Goal: Information Seeking & Learning: Learn about a topic

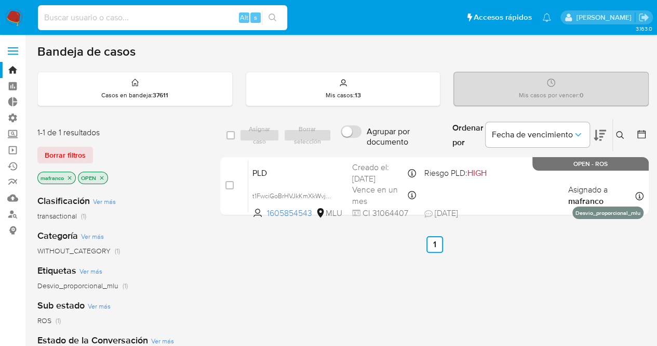
click at [221, 14] on input at bounding box center [162, 18] width 249 height 14
type input "77573189"
click at [278, 17] on button "search-icon" at bounding box center [272, 17] width 21 height 15
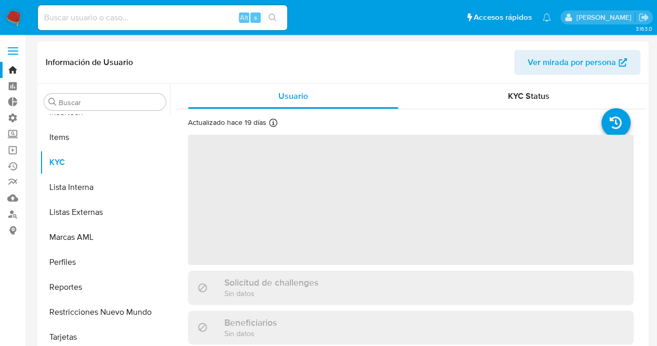
scroll to position [539, 0]
select select "10"
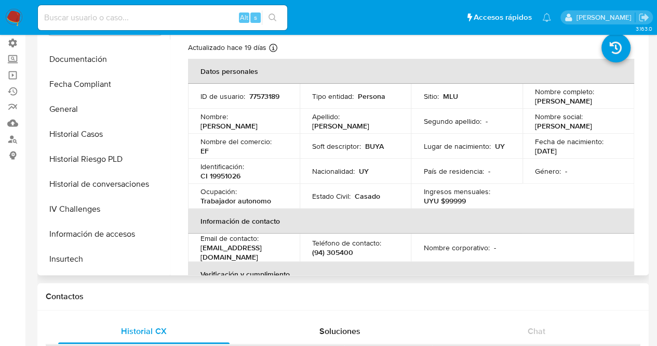
scroll to position [318, 0]
click at [113, 143] on button "Historial Casos" at bounding box center [101, 133] width 122 height 25
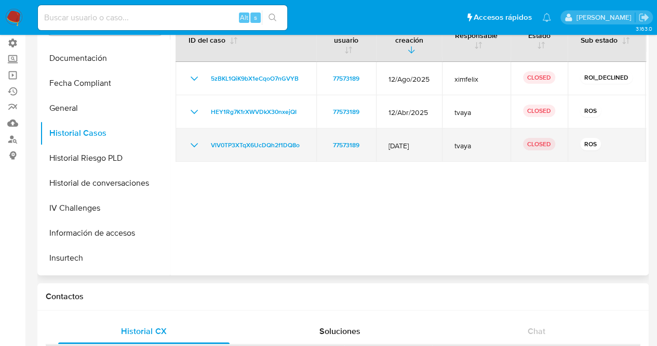
click at [193, 146] on icon "Mostrar/Ocultar" at bounding box center [194, 145] width 12 height 12
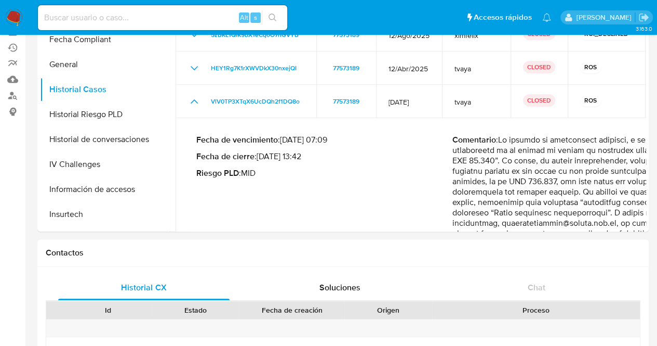
scroll to position [113, 0]
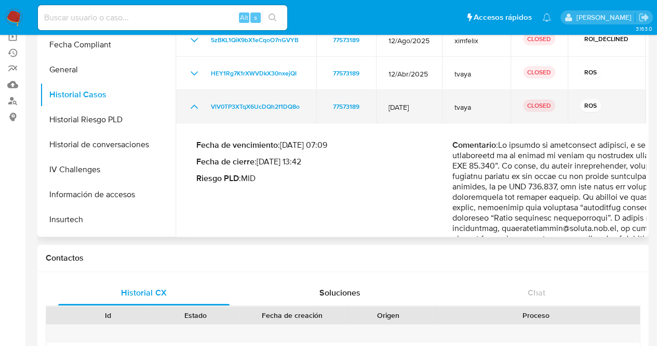
click at [197, 108] on icon "Mostrar/Ocultar" at bounding box center [194, 106] width 12 height 12
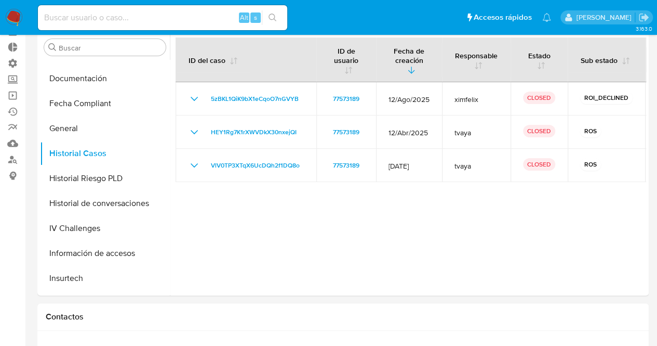
scroll to position [790, 0]
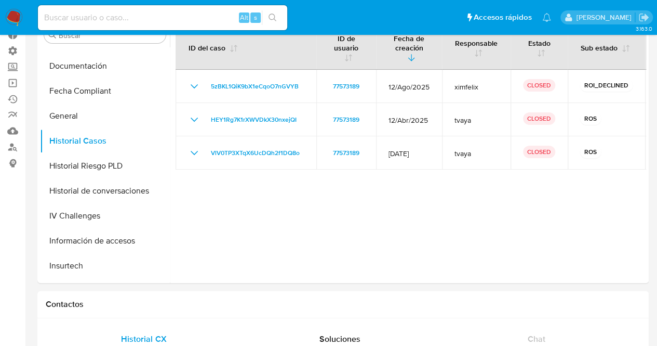
scroll to position [52, 0]
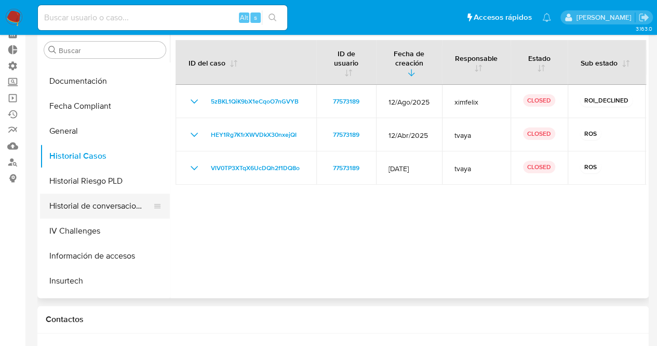
click at [149, 205] on button "Historial de conversaciones" at bounding box center [101, 205] width 122 height 25
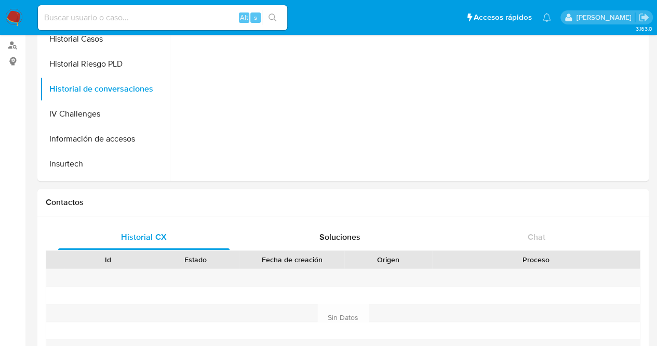
scroll to position [172, 0]
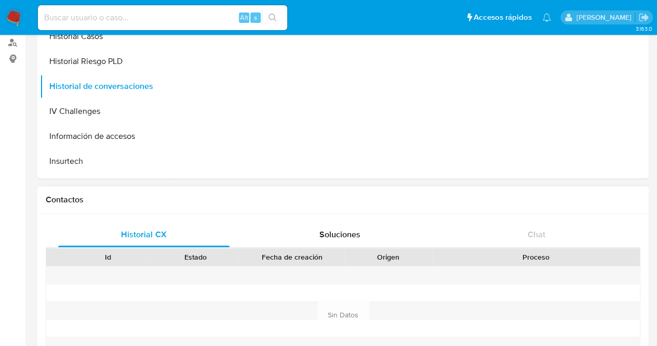
click at [51, 197] on h1 "Contactos" at bounding box center [343, 199] width 595 height 10
click at [354, 234] on span "Soluciones" at bounding box center [340, 234] width 41 height 12
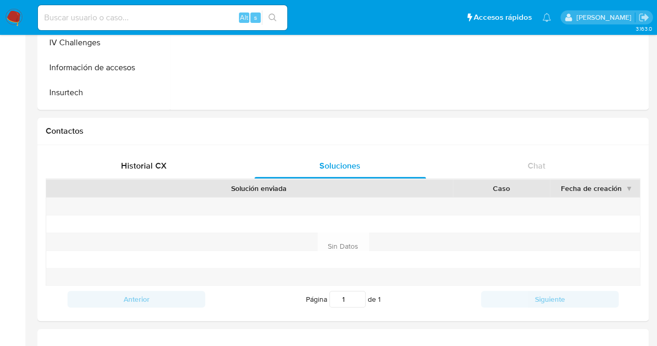
scroll to position [0, 0]
